Goal: Information Seeking & Learning: Find specific fact

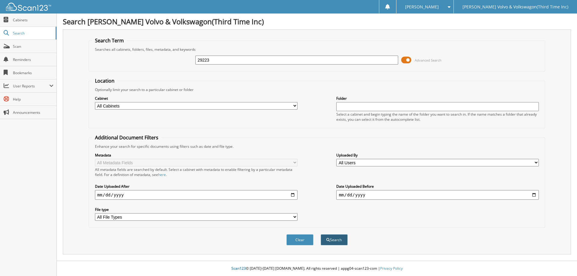
type input "29223"
click at [340, 241] on button "Search" at bounding box center [334, 240] width 27 height 11
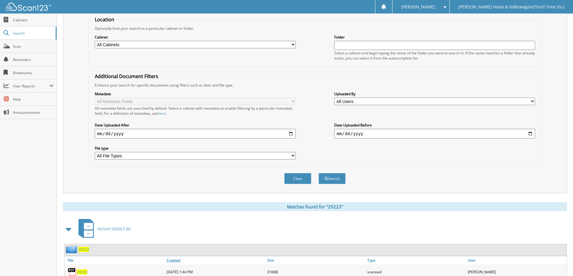
scroll to position [177, 0]
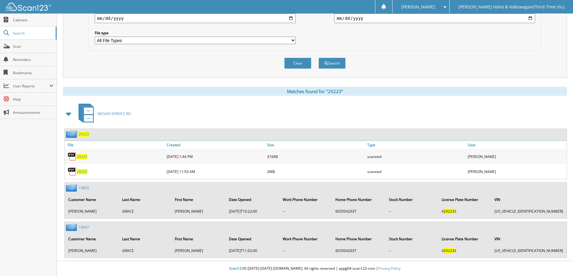
click at [86, 173] on span "29223" at bounding box center [82, 171] width 11 height 5
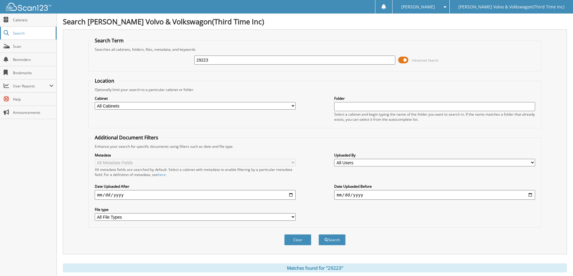
click at [18, 30] on link "Search" at bounding box center [28, 33] width 57 height 13
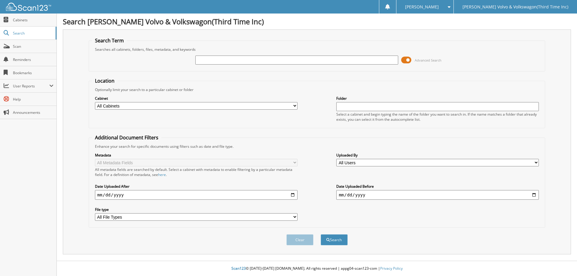
click at [404, 58] on span at bounding box center [406, 60] width 10 height 9
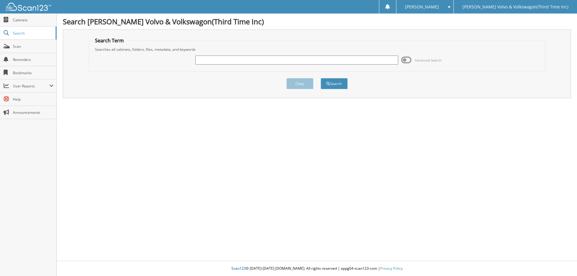
drag, startPoint x: 226, startPoint y: 58, endPoint x: 223, endPoint y: 55, distance: 4.7
click at [226, 57] on input "text" at bounding box center [296, 60] width 203 height 9
type input "29223"
click at [344, 81] on button "Search" at bounding box center [334, 83] width 27 height 11
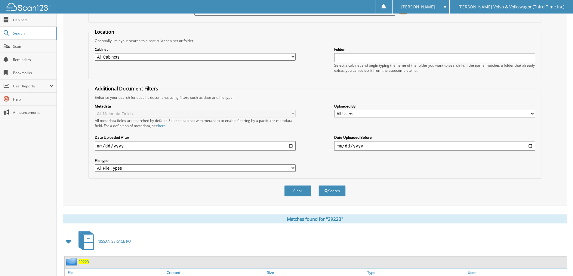
scroll to position [177, 0]
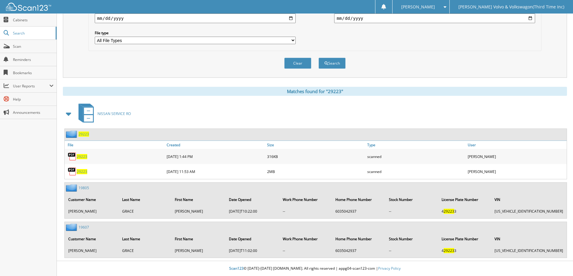
click at [82, 173] on span "29223" at bounding box center [82, 171] width 11 height 5
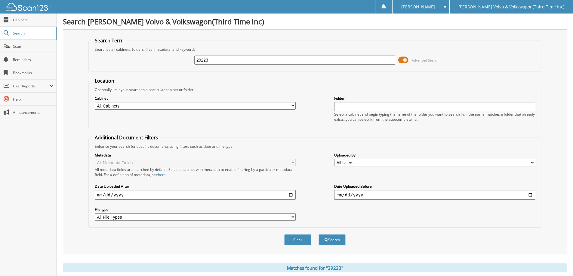
click at [213, 57] on input "29223" at bounding box center [294, 60] width 201 height 9
type input "29797"
click at [318, 235] on button "Search" at bounding box center [331, 240] width 27 height 11
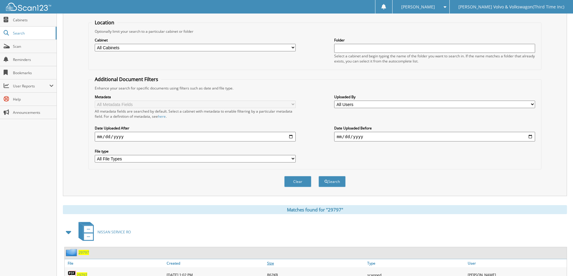
scroll to position [83, 0]
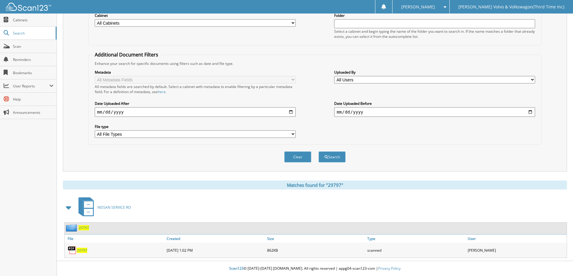
click at [86, 250] on span "29797" at bounding box center [82, 250] width 11 height 5
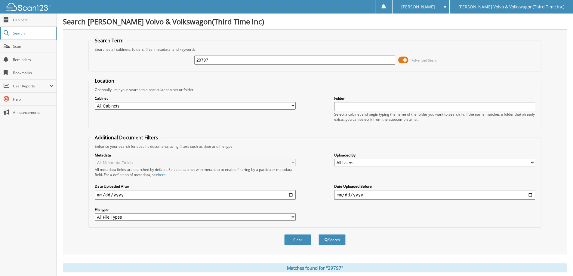
click at [17, 33] on span "Search" at bounding box center [33, 33] width 40 height 5
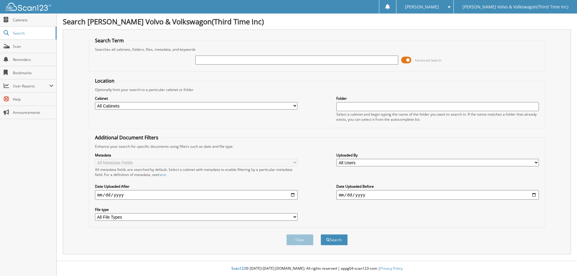
click at [404, 61] on span at bounding box center [406, 60] width 10 height 9
